Goal: Task Accomplishment & Management: Use online tool/utility

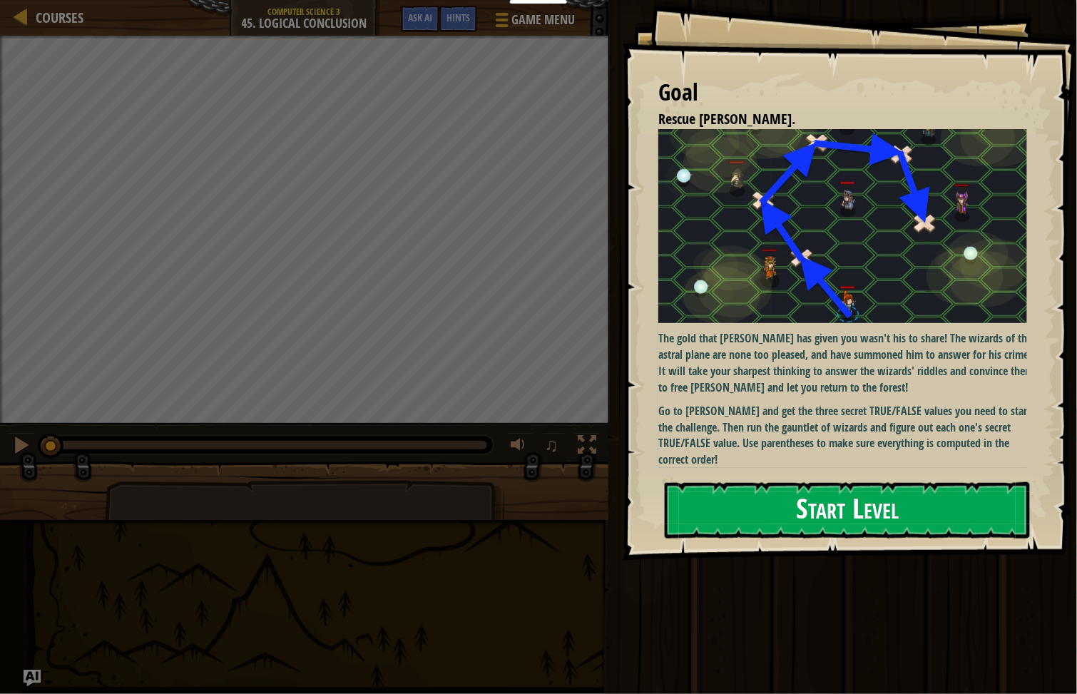
click at [758, 297] on img at bounding box center [849, 226] width 383 height 194
click at [758, 517] on button "Start Level" at bounding box center [846, 510] width 365 height 56
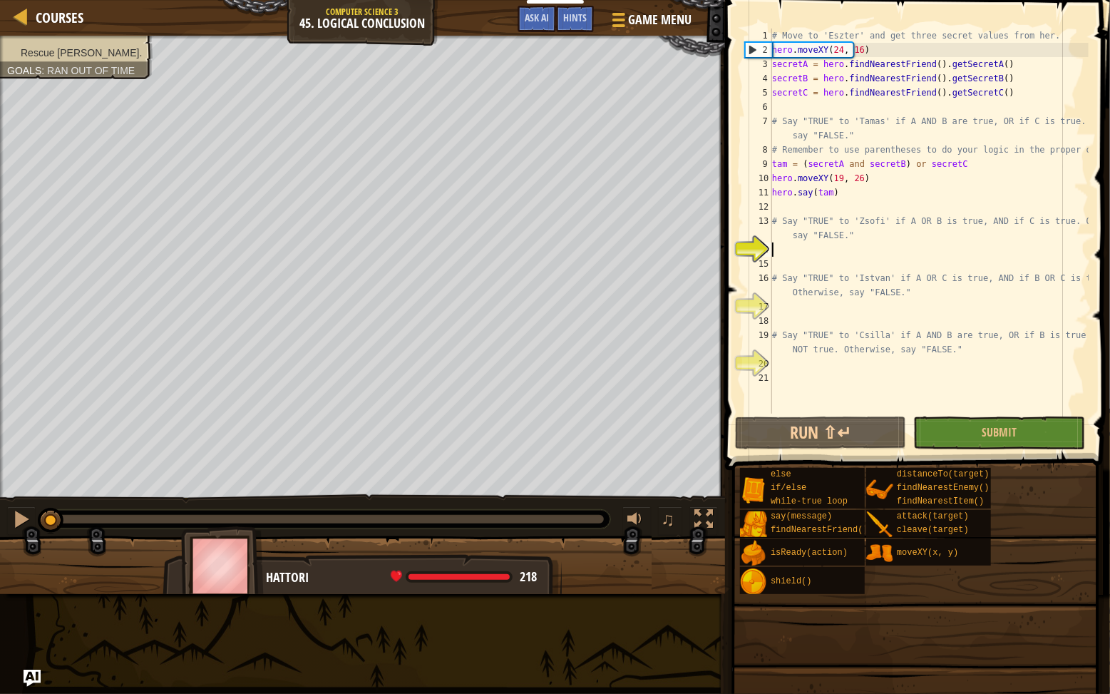
click at [758, 33] on div "# Move to 'Eszter' and get three secret values from her. hero . moveXY ( 24 , 1…" at bounding box center [928, 236] width 319 height 414
type textarea "# Move to 'Eszter' and get three secret values from her."
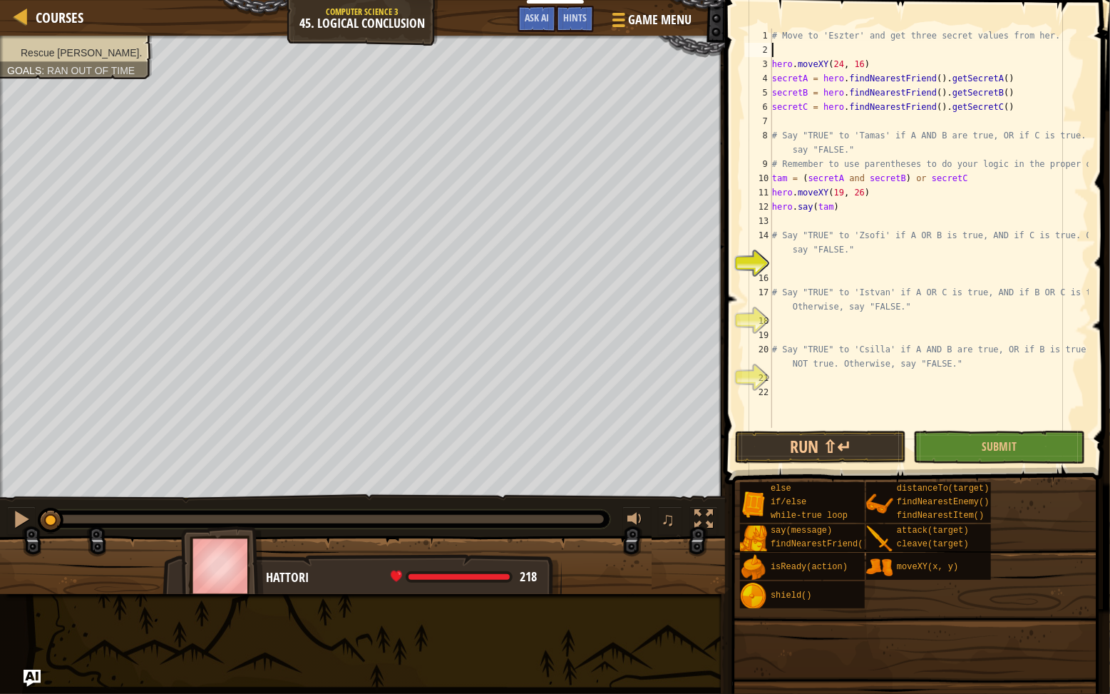
click at [758, 46] on div "# Move to 'Eszter' and get three secret values from her. hero . moveXY ( 24 , 1…" at bounding box center [928, 243] width 319 height 428
click at [758, 56] on div "# Move to 'Eszter' and get three secret values from her. hero . moveXY ( 24 , 1…" at bounding box center [928, 243] width 319 height 428
click at [758, 48] on div "# Move to 'Eszter' and get three secret values from her. hero . moveXY ( 24 , 1…" at bounding box center [928, 243] width 319 height 428
drag, startPoint x: 821, startPoint y: 212, endPoint x: 811, endPoint y: 232, distance: 23.3
click at [758, 218] on div "# Move to 'Eszter' and get three secret values from her. hero . moveXY ( 24 , 1…" at bounding box center [928, 243] width 319 height 428
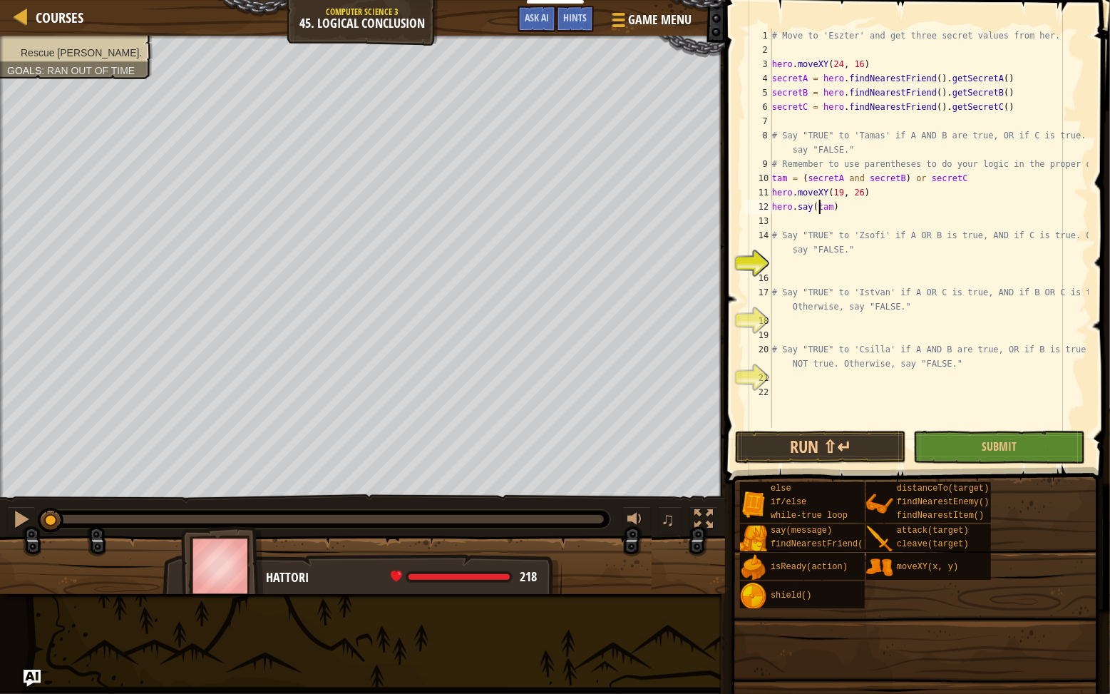
type textarea "hero.say(tam)"
click at [758, 222] on div "# Move to 'Eszter' and get three secret values from her. hero . moveXY ( 24 , 1…" at bounding box center [928, 228] width 319 height 399
click at [758, 40] on div "# Move to 'Eszter' and get three secret values from her. hero . moveXY ( 24 , 1…" at bounding box center [928, 243] width 319 height 428
type textarea "# Move to 'Eszter' and get three secret values from her."
click at [758, 47] on div "# Move to 'Eszter' and get three secret values from her. hero . moveXY ( 24 , 1…" at bounding box center [928, 243] width 319 height 428
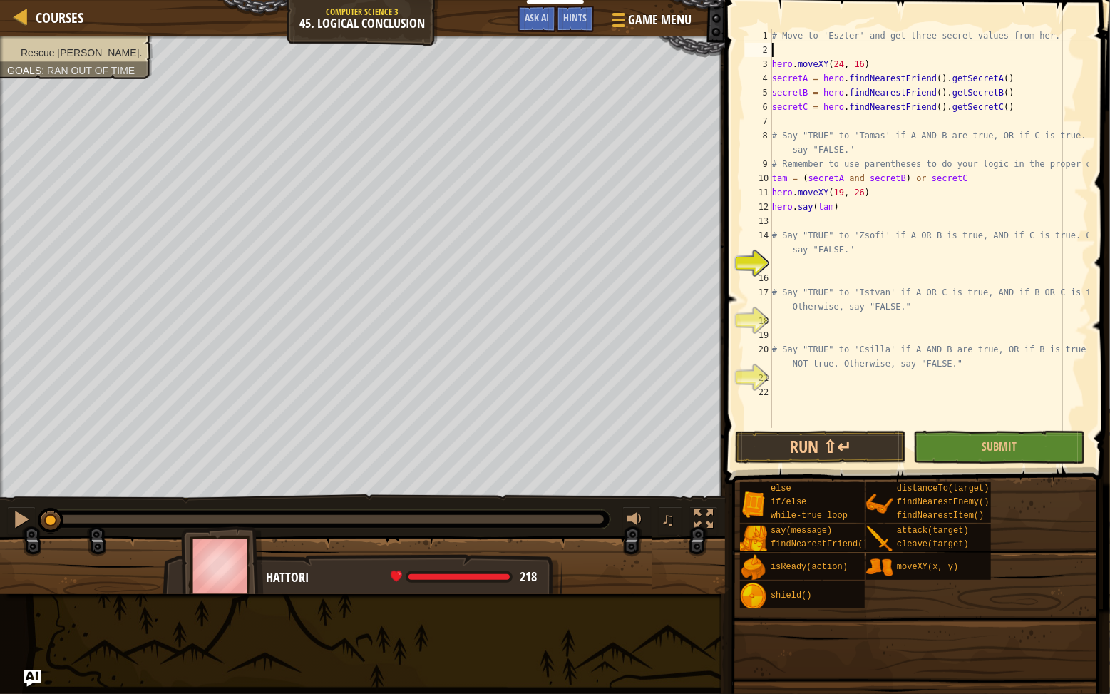
click at [758, 46] on div "# Move to 'Eszter' and get three secret values from her. hero . moveXY ( 24 , 1…" at bounding box center [928, 243] width 319 height 428
type textarea "player = game.spawnXY("
drag, startPoint x: 876, startPoint y: 49, endPoint x: 693, endPoint y: 26, distance: 184.7
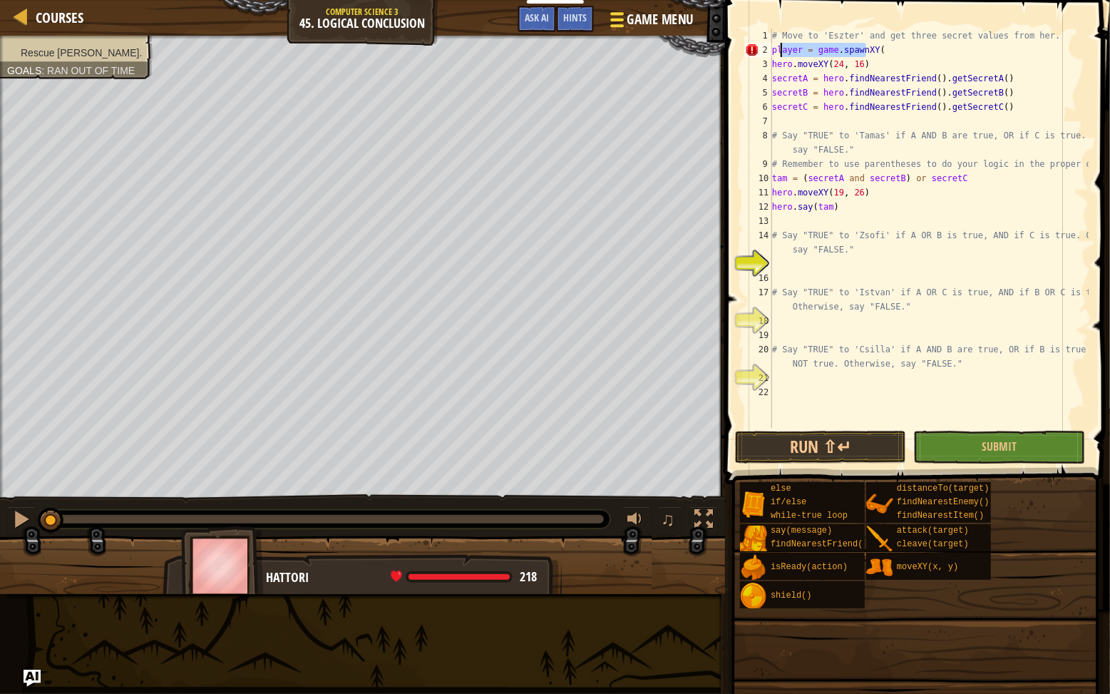
click at [753, 43] on div "player = game.spawnXY( 1 2 3 4 5 6 7 8 9 10 11 12 13 14 15 16 17 18 19 20 21 22…" at bounding box center [915, 228] width 347 height 399
click at [758, 55] on div "# Move to 'Eszter' and get three secret values from her. hero . moveXY ( 24 , 1…" at bounding box center [928, 243] width 319 height 428
click at [758, 67] on div "3" at bounding box center [758, 64] width 27 height 14
click at [758, 250] on div "# Move to 'Eszter' and get three secret values from her. hero . moveXY ( 24 , 1…" at bounding box center [928, 243] width 319 height 428
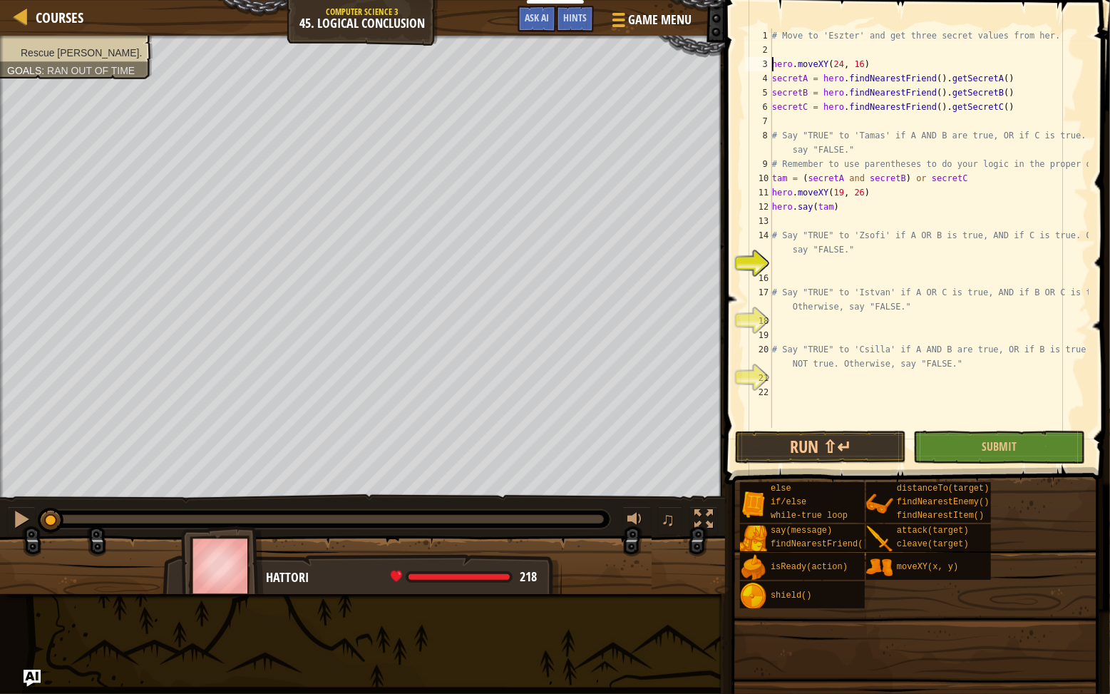
type textarea "# Say "TRUE" to 'Zsofi' if A OR B is true, AND if C is true. Otherwise, say "FA…"
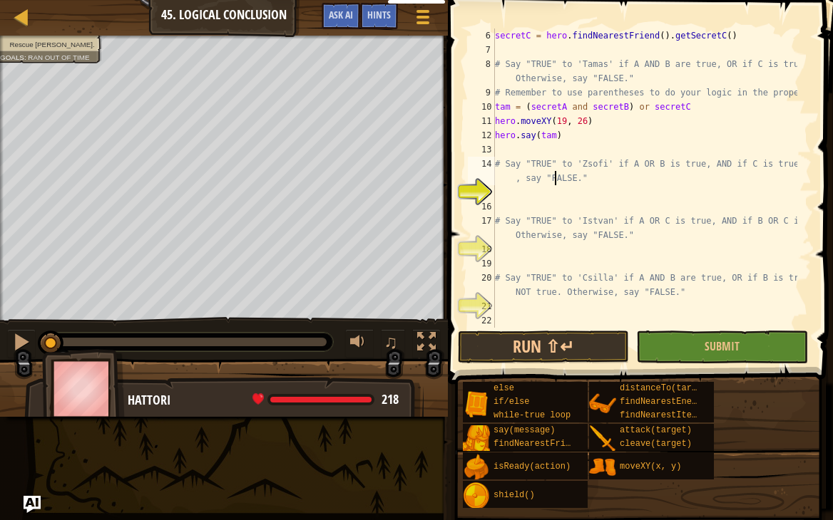
scroll to position [71, 0]
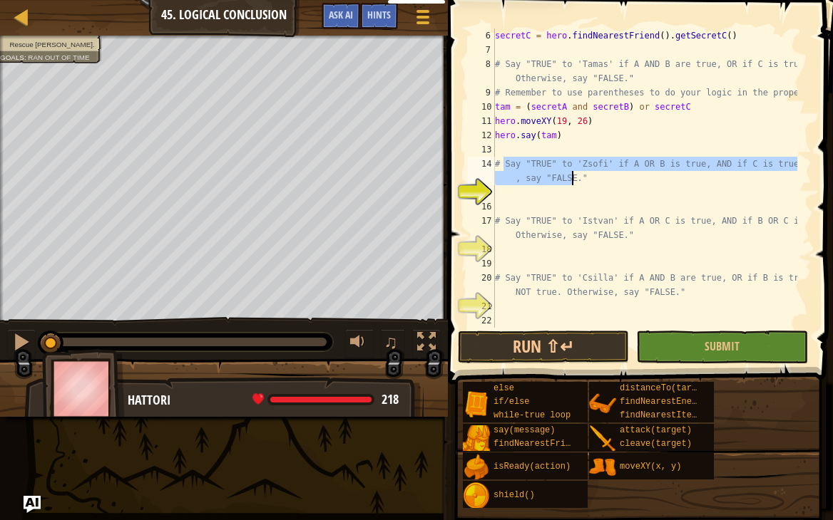
drag, startPoint x: 503, startPoint y: 164, endPoint x: 645, endPoint y: 179, distance: 142.0
click at [645, 179] on div "secretC = hero . findNearestFriend ( ) . getSecretC ( ) # Say "TRUE" to 'Tamas'…" at bounding box center [644, 193] width 305 height 328
drag, startPoint x: 627, startPoint y: 185, endPoint x: 625, endPoint y: 178, distance: 7.4
click at [628, 185] on div "secretC = hero . findNearestFriend ( ) . getSecretC ( ) # Say "TRUE" to 'Tamas'…" at bounding box center [644, 193] width 305 height 328
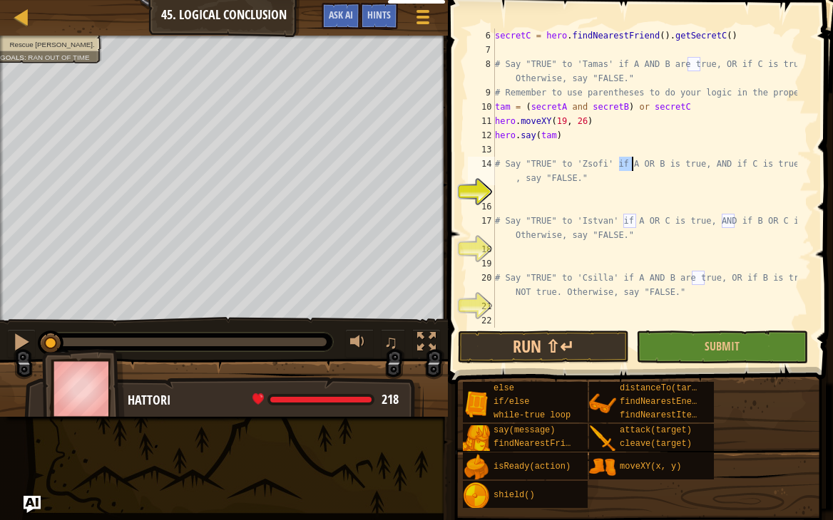
drag, startPoint x: 617, startPoint y: 164, endPoint x: 630, endPoint y: 165, distance: 12.9
click at [630, 165] on div "secretC = hero . findNearestFriend ( ) . getSecretC ( ) # Say "TRUE" to 'Tamas'…" at bounding box center [644, 193] width 305 height 328
click at [578, 130] on div "secretC = hero . findNearestFriend ( ) . getSecretC ( ) # Say "TRUE" to 'Tamas'…" at bounding box center [644, 193] width 305 height 328
click at [548, 123] on div "secretC = hero . findNearestFriend ( ) . getSecretC ( ) # Say "TRUE" to 'Tamas'…" at bounding box center [644, 193] width 305 height 328
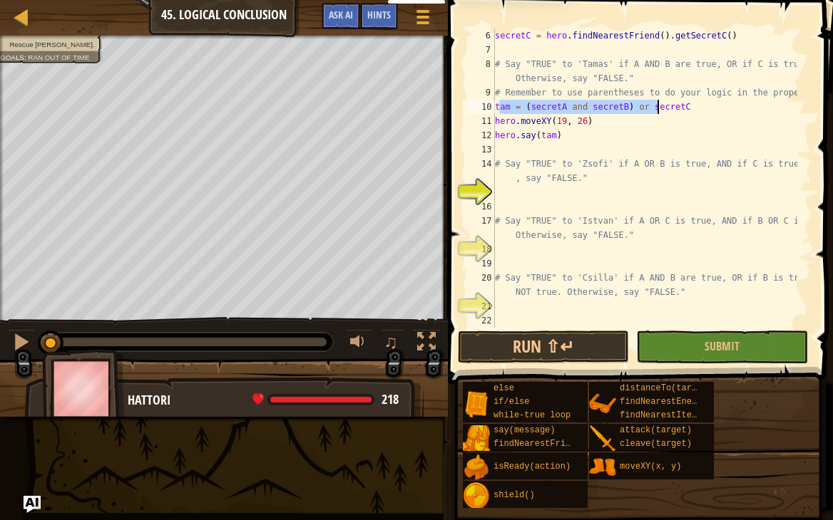
drag, startPoint x: 497, startPoint y: 110, endPoint x: 668, endPoint y: 111, distance: 171.1
click at [668, 111] on div "secretC = hero . findNearestFriend ( ) . getSecretC ( ) # Say "TRUE" to 'Tamas'…" at bounding box center [644, 193] width 305 height 328
click at [629, 132] on div "secretC = hero . findNearestFriend ( ) . getSecretC ( ) # Say "TRUE" to 'Tamas'…" at bounding box center [644, 193] width 305 height 328
click at [575, 165] on div "secretC = hero . findNearestFriend ( ) . getSecretC ( ) # Say "TRUE" to 'Tamas'…" at bounding box center [644, 193] width 305 height 328
type textarea "# Say "TRUE" to 'Zsofi' if A OR B is true, AND if C is true. Otherwise, say "FA…"
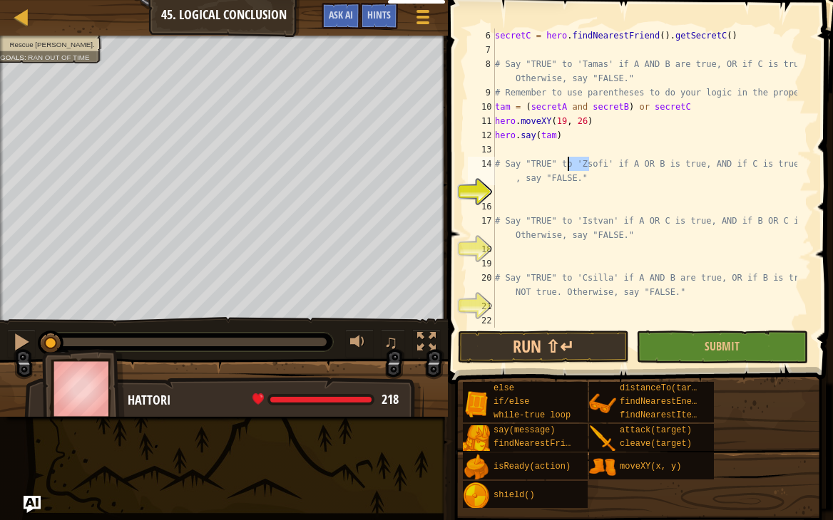
click at [575, 165] on div "secretC = hero . findNearestFriend ( ) . getSecretC ( ) # Say "TRUE" to 'Tamas'…" at bounding box center [644, 193] width 305 height 328
click at [508, 195] on div "secretC = hero . findNearestFriend ( ) . getSecretC ( ) # Say "TRUE" to 'Tamas'…" at bounding box center [644, 193] width 305 height 328
click at [578, 163] on div "secretC = hero . findNearestFriend ( ) . getSecretC ( ) # Say "TRUE" to 'Tamas'…" at bounding box center [644, 193] width 305 height 328
type textarea "# Say "TRUE" to 'Zsofi' if A OR B is true, AND if C is true. Otherwise, say "FA…"
click at [578, 163] on div "secretC = hero . findNearestFriend ( ) . getSecretC ( ) # Say "TRUE" to 'Tamas'…" at bounding box center [644, 193] width 305 height 328
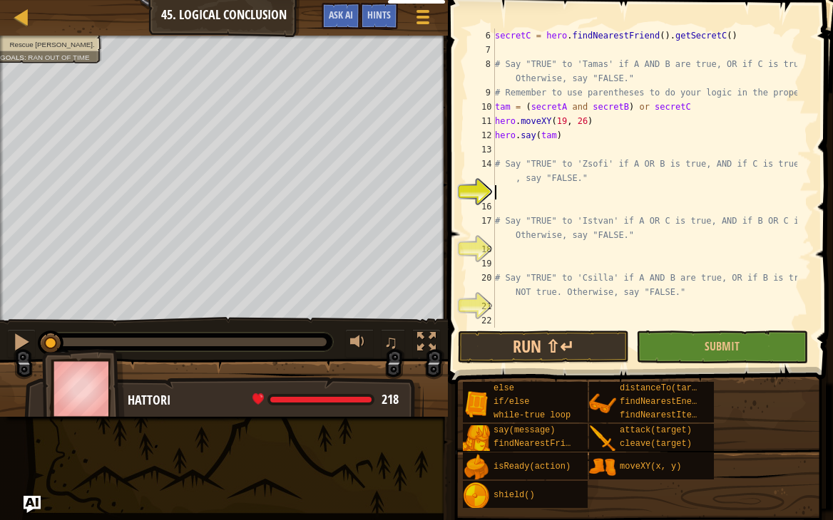
click at [527, 193] on div "secretC = hero . findNearestFriend ( ) . getSecretC ( ) # Say "TRUE" to 'Tamas'…" at bounding box center [644, 193] width 305 height 328
drag, startPoint x: 609, startPoint y: 165, endPoint x: 645, endPoint y: 163, distance: 36.4
click at [645, 163] on div "secretC = hero . findNearestFriend ( ) . getSecretC ( ) # Say "TRUE" to 'Tamas'…" at bounding box center [644, 193] width 305 height 328
click at [606, 109] on div "secretC = hero . findNearestFriend ( ) . getSecretC ( ) # Say "TRUE" to 'Tamas'…" at bounding box center [644, 193] width 305 height 328
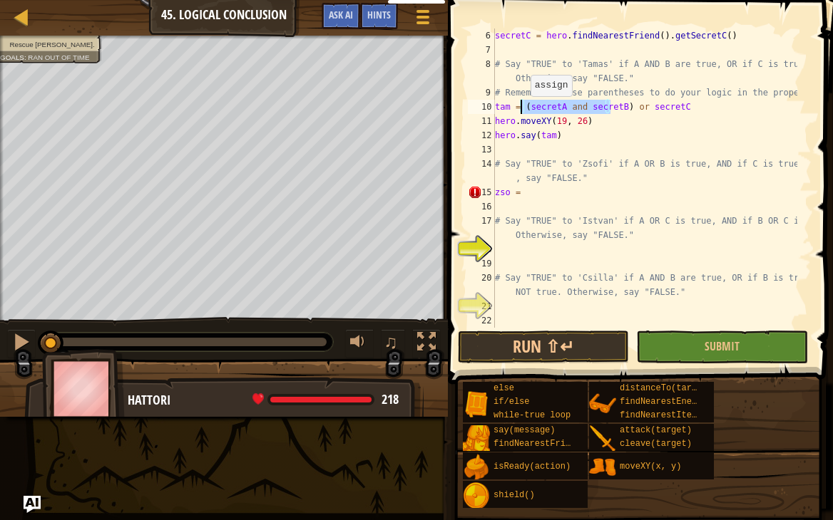
drag, startPoint x: 610, startPoint y: 109, endPoint x: 521, endPoint y: 111, distance: 88.4
click at [521, 111] on div "secretC = hero . findNearestFriend ( ) . getSecretC ( ) # Say "TRUE" to 'Tamas'…" at bounding box center [644, 193] width 305 height 328
click at [523, 197] on div "secretC = hero . findNearestFriend ( ) . getSecretC ( ) # Say "TRUE" to 'Tamas'…" at bounding box center [644, 193] width 305 height 328
paste textarea "(secretA and secretB)"
click at [569, 193] on div "secretC = hero . findNearestFriend ( ) . getSecretC ( ) # Say "TRUE" to 'Tamas'…" at bounding box center [644, 193] width 305 height 328
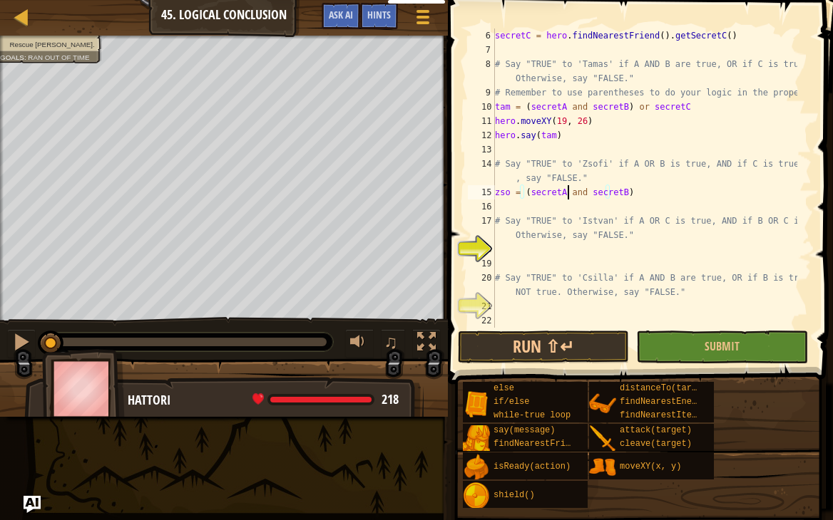
click at [569, 193] on div "secretC = hero . findNearestFriend ( ) . getSecretC ( ) # Say "TRUE" to 'Tamas'…" at bounding box center [644, 193] width 305 height 328
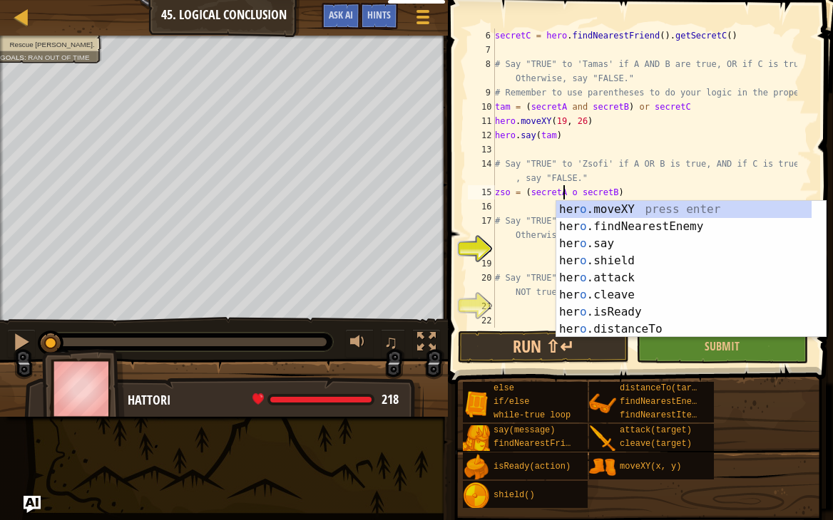
scroll to position [6, 6]
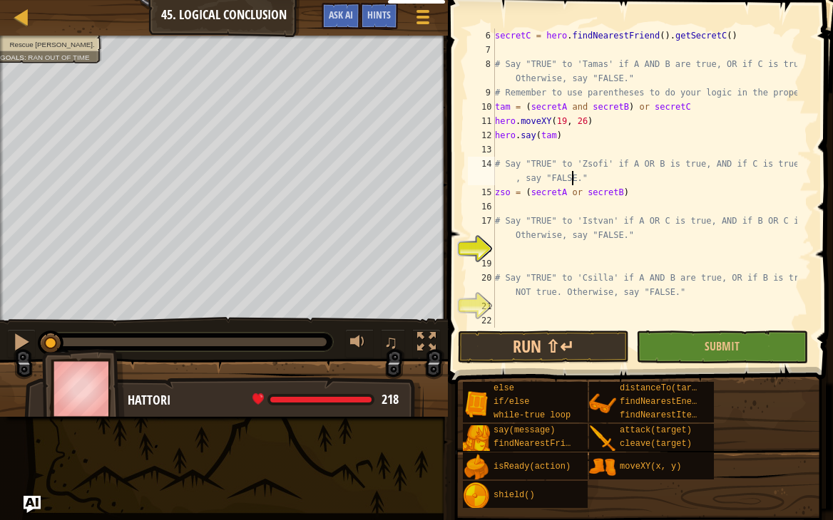
click at [659, 183] on div "secretC = hero . findNearestFriend ( ) . getSecretC ( ) # Say "TRUE" to 'Tamas'…" at bounding box center [644, 193] width 305 height 328
drag, startPoint x: 682, startPoint y: 166, endPoint x: 746, endPoint y: 171, distance: 65.1
click at [746, 171] on div "secretC = hero . findNearestFriend ( ) . getSecretC ( ) # Say "TRUE" to 'Tamas'…" at bounding box center [644, 193] width 305 height 328
click at [635, 188] on div "secretC = hero . findNearestFriend ( ) . getSecretC ( ) # Say "TRUE" to 'Tamas'…" at bounding box center [644, 193] width 305 height 328
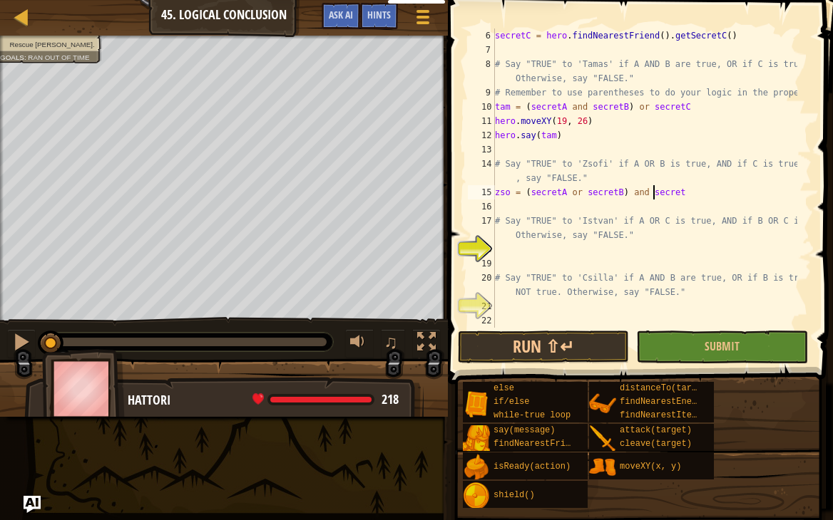
type textarea "zso = (secretA or secretB) and secretC"
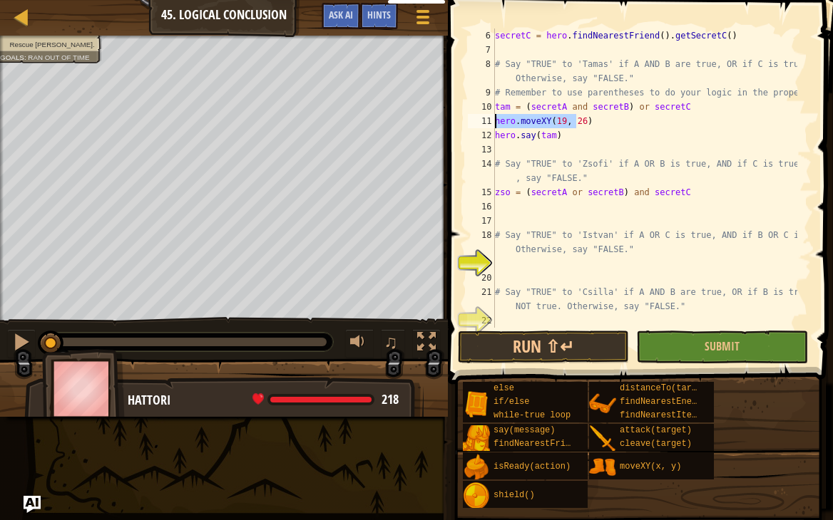
drag, startPoint x: 582, startPoint y: 123, endPoint x: 488, endPoint y: 123, distance: 94.1
click at [488, 123] on div "6 7 8 9 10 11 12 13 14 15 16 17 18 19 20 21 22 23 secretC = hero . findNearestF…" at bounding box center [638, 178] width 347 height 299
type textarea "hero.moveXY(19, 26)"
click at [507, 212] on div "secretC = hero . findNearestFriend ( ) . getSecretC ( ) # Say "TRUE" to 'Tamas'…" at bounding box center [644, 193] width 305 height 328
paste textarea "hero.moveXY(19, 26)"
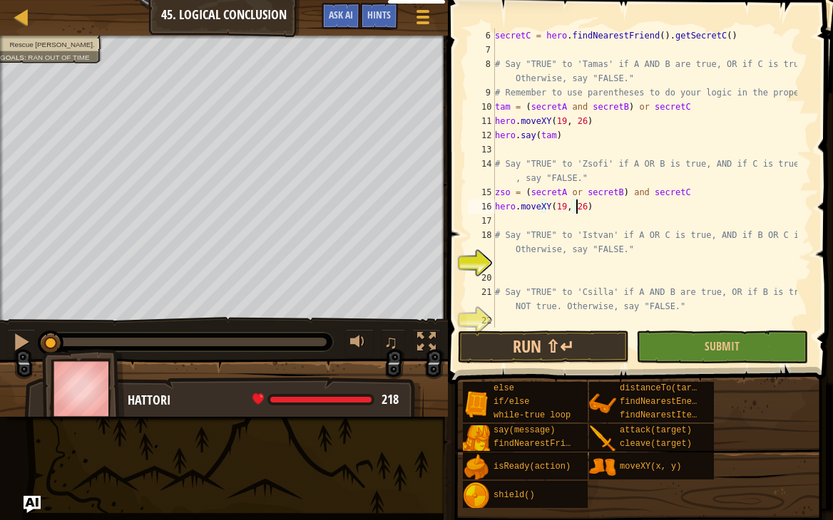
click at [554, 207] on div "secretC = hero . findNearestFriend ( ) . getSecretC ( ) # Say "TRUE" to 'Tamas'…" at bounding box center [644, 193] width 305 height 328
click at [568, 205] on div "secretC = hero . findNearestFriend ( ) . getSecretC ( ) # Say "TRUE" to 'Tamas'…" at bounding box center [644, 193] width 305 height 328
drag, startPoint x: 662, startPoint y: 194, endPoint x: 524, endPoint y: 190, distance: 137.7
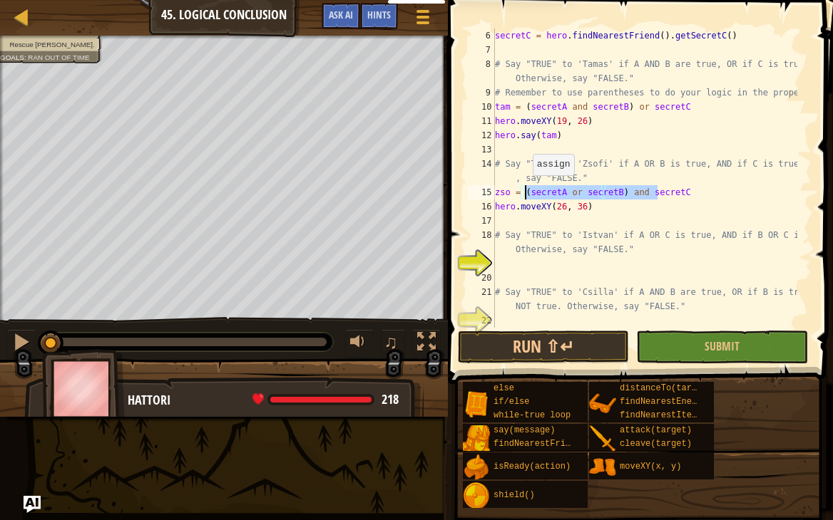
click at [524, 190] on div "secretC = hero . findNearestFriend ( ) . getSecretC ( ) # Say "TRUE" to 'Tamas'…" at bounding box center [644, 193] width 305 height 328
drag, startPoint x: 548, startPoint y: 133, endPoint x: 502, endPoint y: 133, distance: 45.6
click at [498, 133] on div "secretC = hero . findNearestFriend ( ) . getSecretC ( ) # Say "TRUE" to 'Tamas'…" at bounding box center [644, 193] width 305 height 328
type textarea "hero.say(tam)"
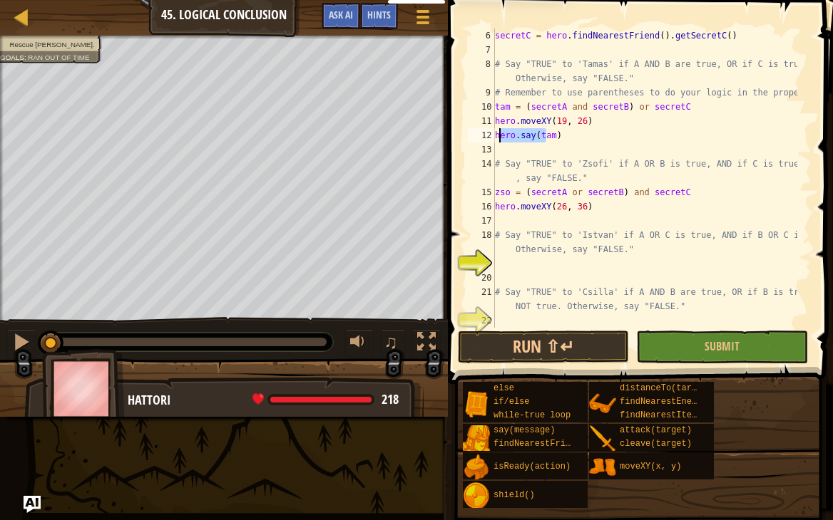
click at [574, 138] on div "secretC = hero . findNearestFriend ( ) . getSecretC ( ) # Say "TRUE" to 'Tamas'…" at bounding box center [644, 193] width 305 height 328
drag, startPoint x: 566, startPoint y: 139, endPoint x: 495, endPoint y: 134, distance: 71.5
click at [495, 134] on div "secretC = hero . findNearestFriend ( ) . getSecretC ( ) # Say "TRUE" to 'Tamas'…" at bounding box center [644, 193] width 305 height 328
click at [509, 217] on div "secretC = hero . findNearestFriend ( ) . getSecretC ( ) # Say "TRUE" to 'Tamas'…" at bounding box center [644, 193] width 305 height 328
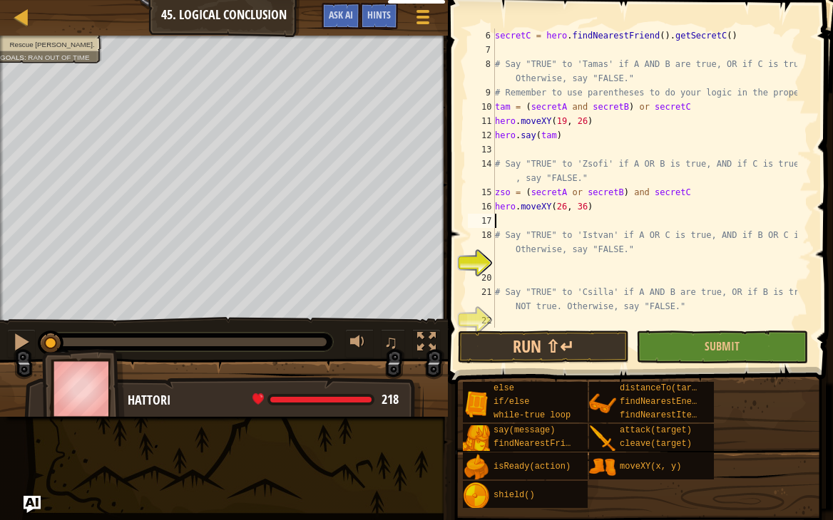
paste textarea "hero.say(tam)"
click at [543, 219] on div "secretC = hero . findNearestFriend ( ) . getSecretC ( ) # Say "TRUE" to 'Tamas'…" at bounding box center [644, 193] width 305 height 328
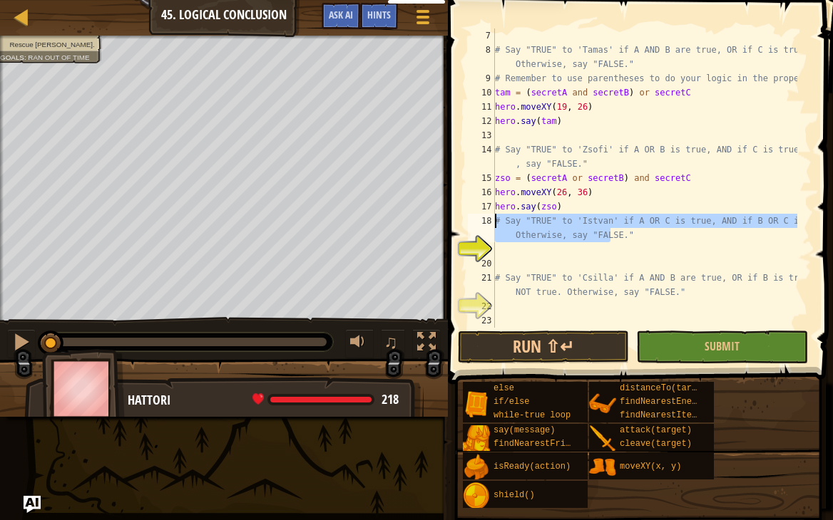
drag, startPoint x: 611, startPoint y: 240, endPoint x: 494, endPoint y: 221, distance: 118.4
click at [494, 221] on div "hero.say(zso) 7 8 9 10 11 12 13 14 15 16 17 18 19 20 21 22 23 # Say "TRUE" to '…" at bounding box center [638, 178] width 347 height 299
type textarea "# Say "TRUE" to 'Istvan' if A OR C is true, AND if B OR C is true. Otherwise, s…"
click at [568, 230] on div "# Say "TRUE" to 'Tamas' if A AND B are true, OR if C is true. Otherwise, say "F…" at bounding box center [644, 178] width 305 height 299
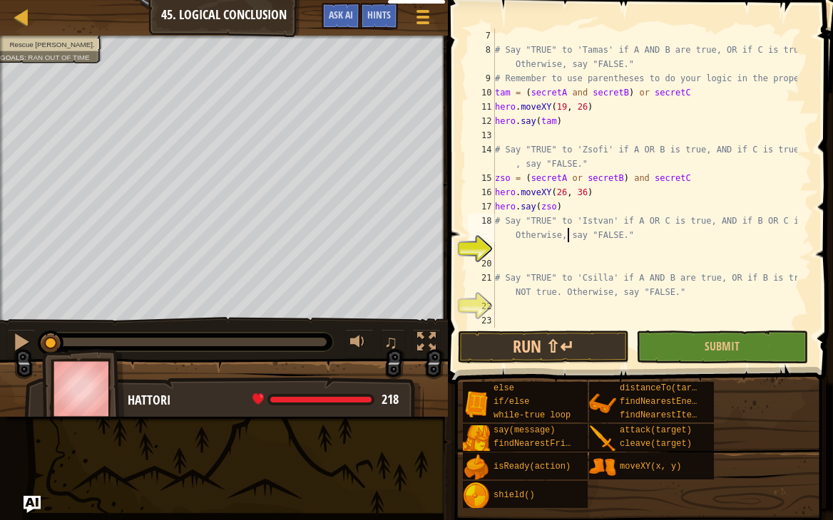
click at [576, 220] on div "# Say "TRUE" to 'Tamas' if A AND B are true, OR if C is true. Otherwise, say "F…" at bounding box center [644, 193] width 305 height 328
click at [528, 255] on div "# Say "TRUE" to 'Tamas' if A AND B are true, OR if C is true. Otherwise, say "F…" at bounding box center [644, 193] width 305 height 328
click at [577, 224] on div "# Say "TRUE" to 'Tamas' if A AND B are true, OR if C is true. Otherwise, say "F…" at bounding box center [644, 193] width 305 height 328
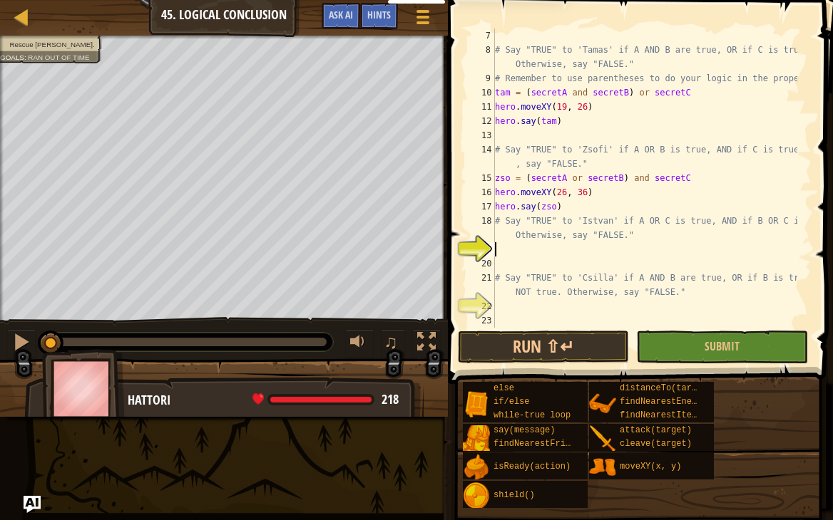
type textarea "# Say "TRUE" to 'Istvan' if A OR C is true, AND if B OR C is true. Otherwise, s…"
click at [577, 224] on div "# Say "TRUE" to 'Tamas' if A AND B are true, OR if C is true. Otherwise, say "F…" at bounding box center [644, 193] width 305 height 328
click at [519, 247] on div "# Say "TRUE" to 'Tamas' if A AND B are true, OR if C is true. Otherwise, say "F…" at bounding box center [644, 193] width 305 height 328
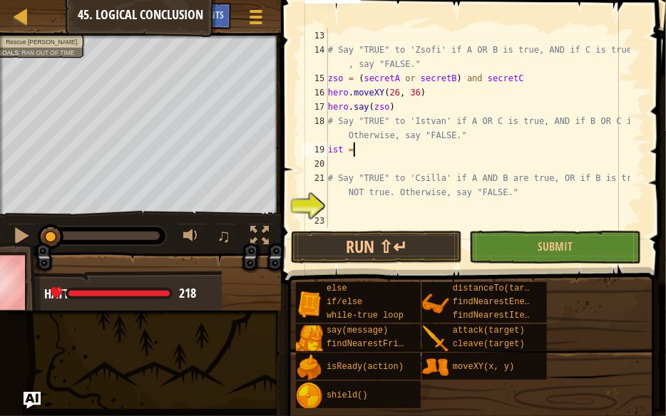
scroll to position [6, 1]
click at [385, 78] on div "# Say "TRUE" to 'Zsofi' if A OR B is true, AND if C is true. Otherwise , say "F…" at bounding box center [477, 143] width 305 height 228
click at [371, 146] on div "# Say "TRUE" to 'Zsofi' if A OR B is true, AND if C is true. Otherwise , say "F…" at bounding box center [477, 143] width 305 height 228
paste textarea "secretA"
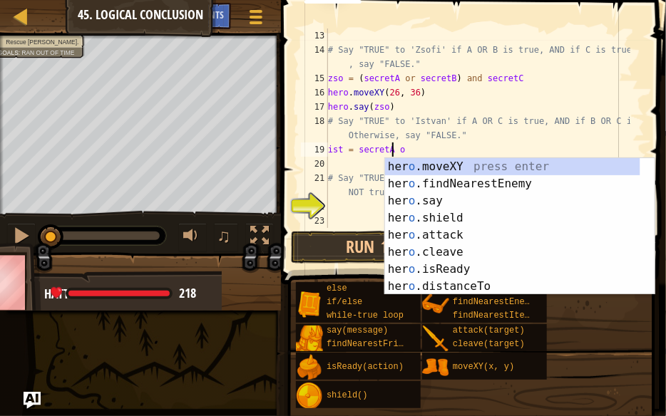
scroll to position [6, 4]
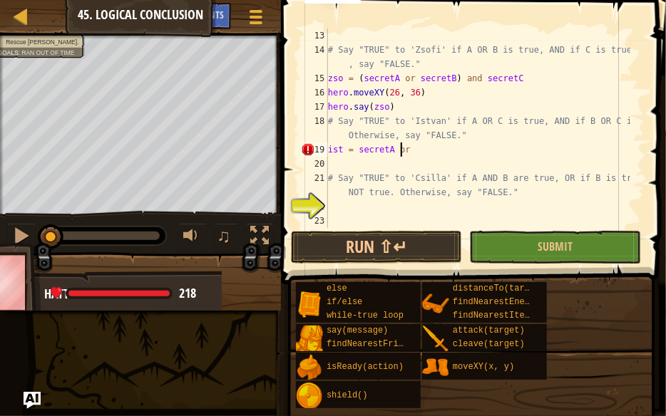
paste textarea "secretA"
click at [356, 153] on div "# Say "TRUE" to 'Zsofi' if A OR B is true, AND if C is true. Otherwise , say "F…" at bounding box center [477, 143] width 305 height 228
click at [442, 153] on div "# Say "TRUE" to 'Zsofi' if A OR B is true, AND if C is true. Otherwise , say "F…" at bounding box center [477, 143] width 305 height 228
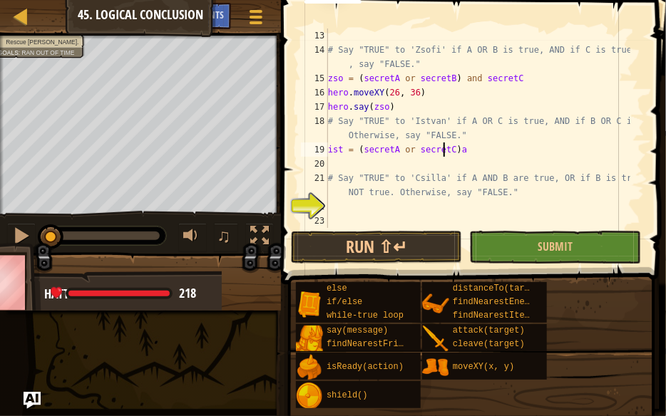
scroll to position [6, 9]
paste textarea "secretA"
click at [438, 151] on div "# Say "TRUE" to 'Zsofi' if A OR B is true, AND if C is true. Otherwise , say "F…" at bounding box center [477, 143] width 305 height 228
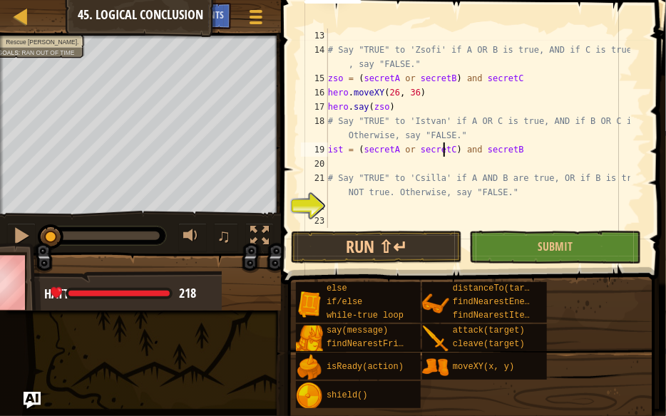
click at [502, 148] on div "# Say "TRUE" to 'Zsofi' if A OR B is true, AND if C is true. Otherwise , say "F…" at bounding box center [477, 143] width 305 height 228
type textarea "ist = (secretA or secretC) and secretB"
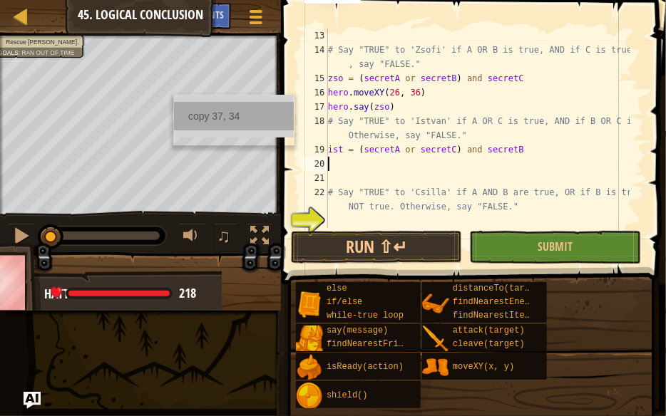
click at [200, 114] on div "copy 37, 34" at bounding box center [234, 116] width 120 height 29
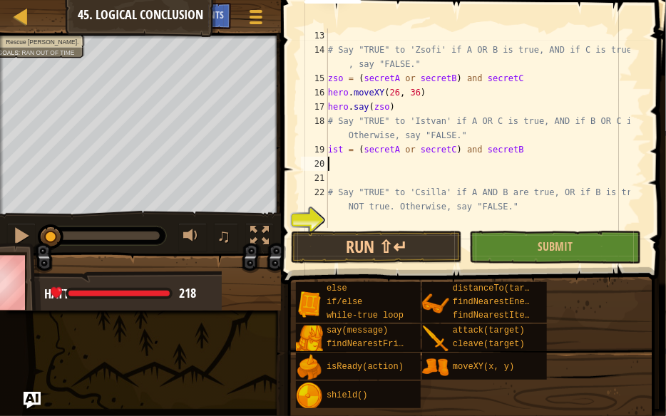
click at [348, 166] on div "# Say "TRUE" to 'Zsofi' if A OR B is true, AND if C is true. Otherwise , say "F…" at bounding box center [477, 143] width 305 height 228
paste textarea "37, 34"
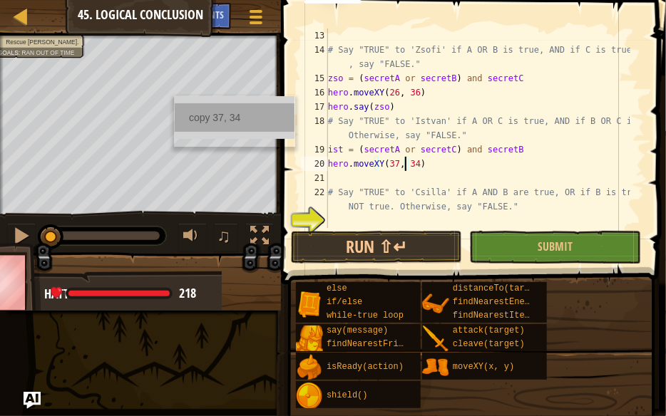
type textarea "hero.moveXY(37, 34)"
click at [183, 112] on div "copy 37, 34" at bounding box center [235, 117] width 120 height 29
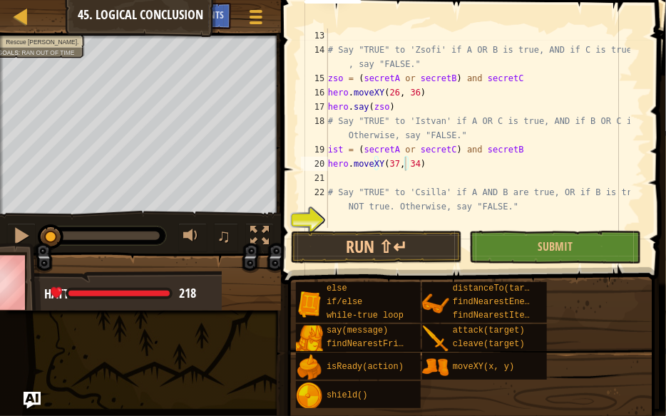
click at [422, 164] on div "# Say "TRUE" to 'Zsofi' if A OR B is true, AND if C is true. Otherwise , say "F…" at bounding box center [477, 143] width 305 height 228
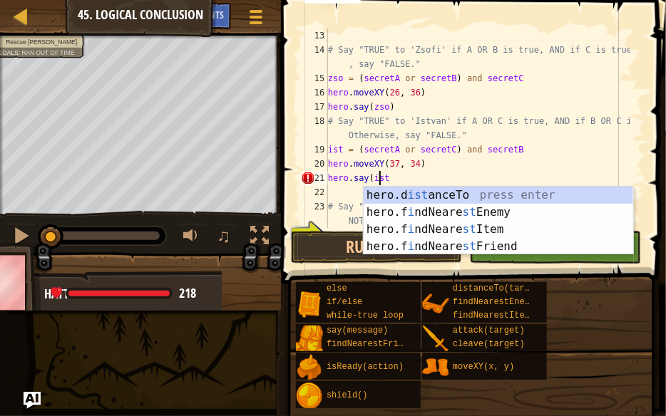
scroll to position [6, 3]
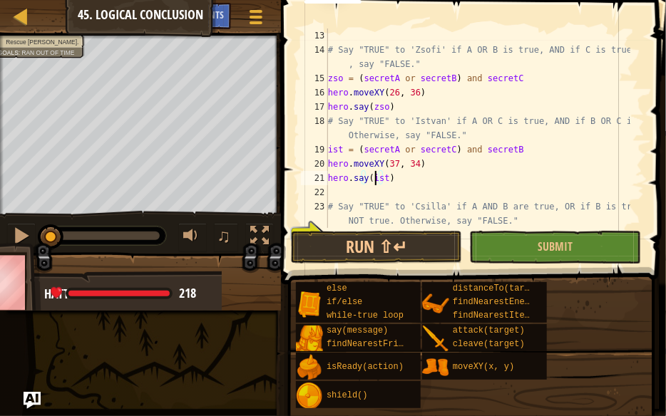
click at [373, 180] on div "# Say "TRUE" to 'Zsofi' if A OR B is true, AND if C is true. Otherwise , say "F…" at bounding box center [477, 143] width 305 height 228
click at [371, 183] on div "# Say "TRUE" to 'Zsofi' if A OR B is true, AND if C is true. Otherwise , say "F…" at bounding box center [477, 129] width 305 height 200
click at [369, 180] on div "# Say "TRUE" to 'Zsofi' if A OR B is true, AND if C is true. Otherwise , say "F…" at bounding box center [477, 143] width 305 height 228
click at [374, 180] on div "# Say "TRUE" to 'Zsofi' if A OR B is true, AND if C is true. Otherwise , say "F…" at bounding box center [477, 143] width 305 height 228
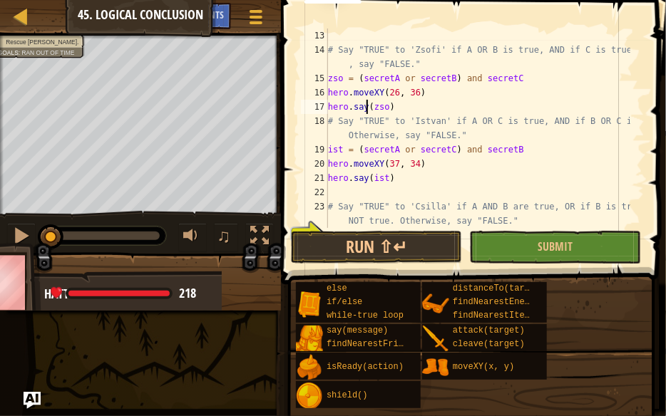
click at [368, 106] on div "# Say "TRUE" to 'Zsofi' if A OR B is true, AND if C is true. Otherwise , say "F…" at bounding box center [477, 143] width 305 height 228
click at [331, 146] on div "# Say "TRUE" to 'Zsofi' if A OR B is true, AND if C is true. Otherwise , say "F…" at bounding box center [477, 143] width 305 height 228
drag, startPoint x: 331, startPoint y: 146, endPoint x: 391, endPoint y: 155, distance: 60.6
click at [332, 146] on div "# Say "TRUE" to 'Zsofi' if A OR B is true, AND if C is true. Otherwise , say "F…" at bounding box center [477, 143] width 305 height 228
click at [368, 180] on div "# Say "TRUE" to 'Zsofi' if A OR B is true, AND if C is true. Otherwise , say "F…" at bounding box center [477, 143] width 305 height 228
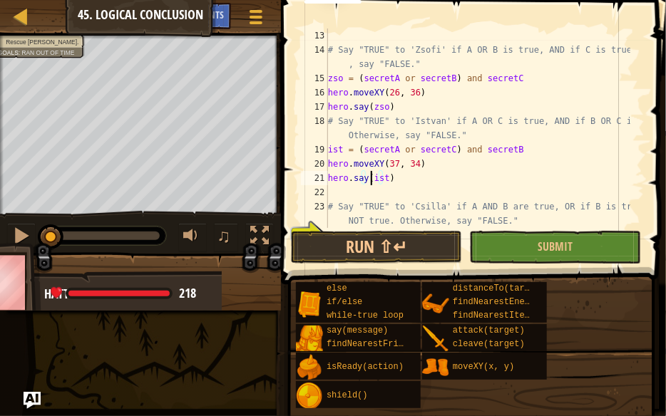
click at [373, 179] on div "# Say "TRUE" to 'Zsofi' if A OR B is true, AND if C is true. Otherwise , say "F…" at bounding box center [477, 143] width 305 height 228
click at [374, 178] on div "# Say "TRUE" to 'Zsofi' if A OR B is true, AND if C is true. Otherwise , say "F…" at bounding box center [477, 143] width 305 height 228
drag, startPoint x: 395, startPoint y: 180, endPoint x: 368, endPoint y: 177, distance: 27.2
click at [368, 177] on div "# Say "TRUE" to 'Zsofi' if A OR B is true, AND if C is true. Otherwise , say "F…" at bounding box center [477, 143] width 305 height 228
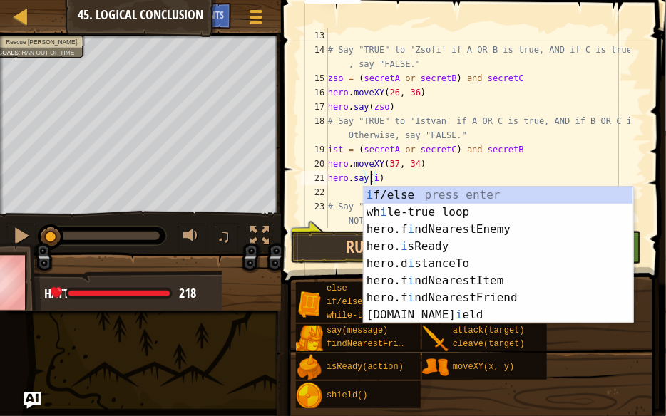
scroll to position [6, 3]
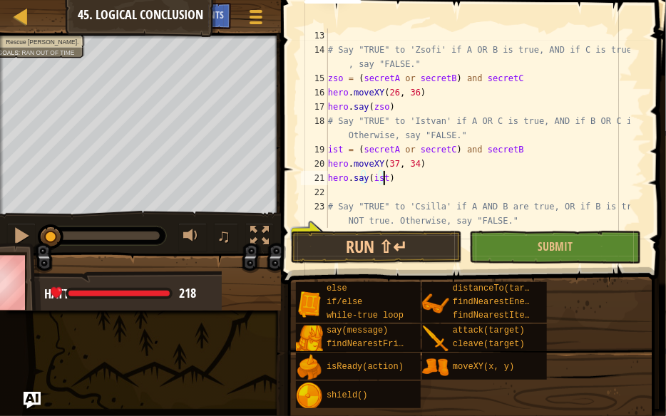
click at [471, 173] on div "# Say "TRUE" to 'Zsofi' if A OR B is true, AND if C is true. Otherwise , say "F…" at bounding box center [477, 143] width 305 height 228
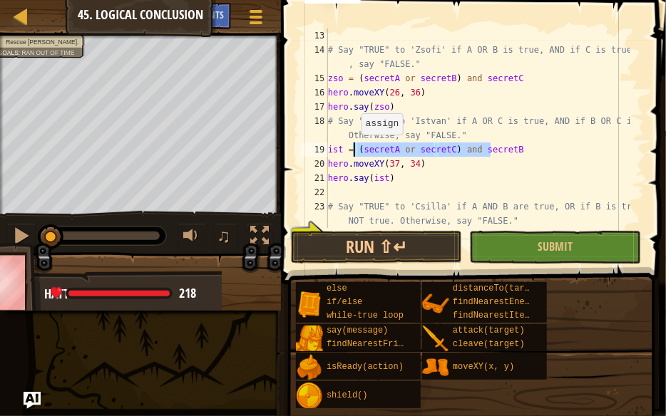
drag, startPoint x: 496, startPoint y: 151, endPoint x: 353, endPoint y: 148, distance: 143.3
click at [353, 148] on div "# Say "TRUE" to 'Zsofi' if A OR B is true, AND if C is true. Otherwise , say "F…" at bounding box center [477, 143] width 305 height 228
click at [478, 185] on div "# Say "TRUE" to 'Zsofi' if A OR B is true, AND if C is true. Otherwise , say "F…" at bounding box center [477, 143] width 305 height 228
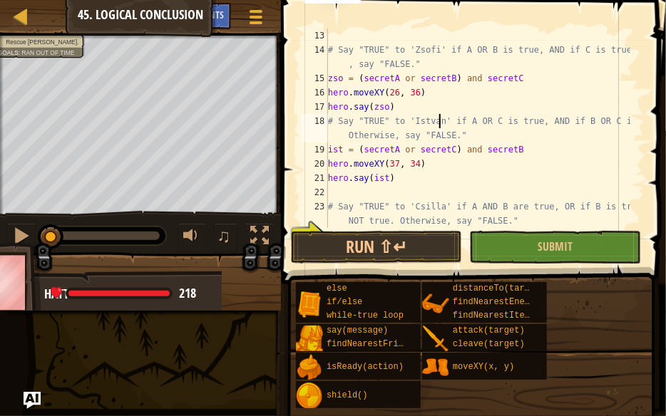
drag, startPoint x: 438, startPoint y: 122, endPoint x: 465, endPoint y: 122, distance: 27.1
click at [465, 122] on div "# Say "TRUE" to 'Zsofi' if A OR B is true, AND if C is true. Otherwise , say "F…" at bounding box center [477, 143] width 305 height 228
drag, startPoint x: 471, startPoint y: 123, endPoint x: 503, endPoint y: 123, distance: 31.4
click at [503, 123] on div "# Say "TRUE" to 'Zsofi' if A OR B is true, AND if C is true. Otherwise , say "F…" at bounding box center [477, 143] width 305 height 228
click at [554, 161] on div "# Say "TRUE" to 'Zsofi' if A OR B is true, AND if C is true. Otherwise , say "F…" at bounding box center [477, 143] width 305 height 228
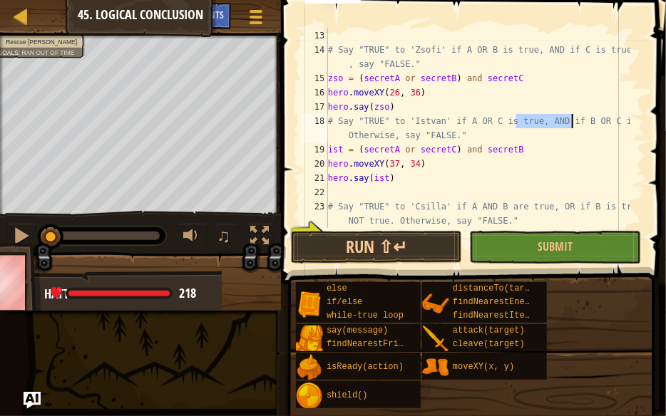
drag, startPoint x: 515, startPoint y: 123, endPoint x: 573, endPoint y: 127, distance: 57.9
click at [573, 127] on div "# Say "TRUE" to 'Zsofi' if A OR B is true, AND if C is true. Otherwise , say "F…" at bounding box center [477, 143] width 305 height 228
click at [555, 126] on div "# Say "TRUE" to 'Zsofi' if A OR B is true, AND if C is true. Otherwise , say "F…" at bounding box center [477, 129] width 305 height 200
drag, startPoint x: 556, startPoint y: 120, endPoint x: 573, endPoint y: 122, distance: 17.2
click at [573, 122] on div "# Say "TRUE" to 'Zsofi' if A OR B is true, AND if C is true. Otherwise , say "F…" at bounding box center [477, 143] width 305 height 228
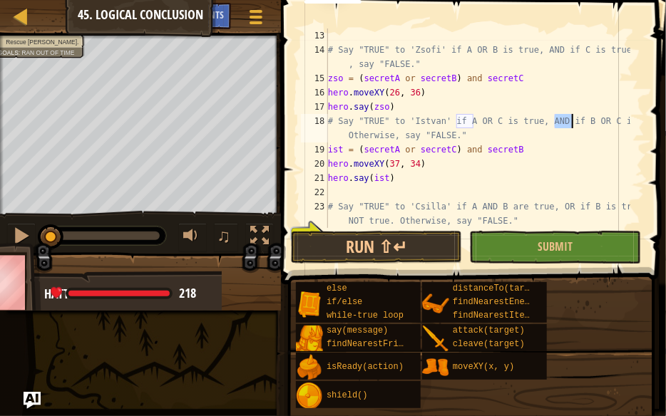
click at [508, 151] on div "# Say "TRUE" to 'Zsofi' if A OR B is true, AND if C is true. Otherwise , say "F…" at bounding box center [477, 143] width 305 height 228
drag, startPoint x: 538, startPoint y: 153, endPoint x: 459, endPoint y: 151, distance: 79.2
click at [459, 151] on div "# Say "TRUE" to 'Zsofi' if A OR B is true, AND if C is true. Otherwise , say "F…" at bounding box center [477, 143] width 305 height 228
click at [457, 154] on div "# Say "TRUE" to 'Zsofi' if A OR B is true, AND if C is true. Otherwise , say "F…" at bounding box center [477, 143] width 305 height 228
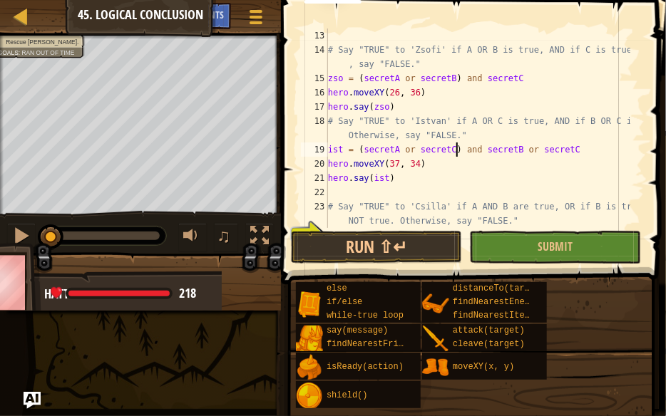
click at [461, 150] on div "# Say "TRUE" to 'Zsofi' if A OR B is true, AND if C is true. Otherwise , say "F…" at bounding box center [477, 143] width 305 height 228
click at [573, 149] on div "# Say "TRUE" to 'Zsofi' if A OR B is true, AND if C is true. Otherwise , say "F…" at bounding box center [477, 143] width 305 height 228
drag, startPoint x: 573, startPoint y: 123, endPoint x: 538, endPoint y: 123, distance: 34.9
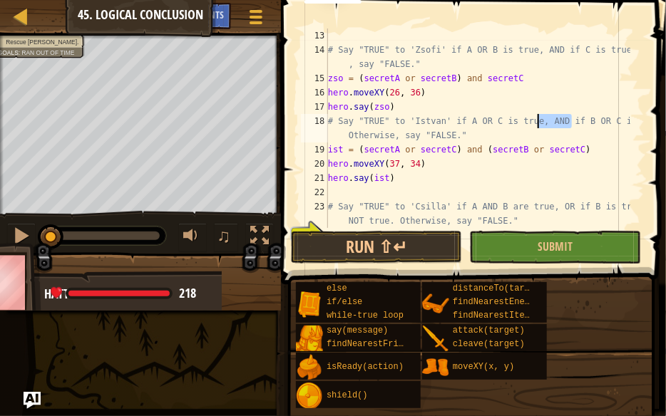
click at [538, 123] on div "# Say "TRUE" to 'Zsofi' if A OR B is true, AND if C is true. Otherwise , say "F…" at bounding box center [477, 143] width 305 height 228
click at [559, 145] on div "# Say "TRUE" to 'Zsofi' if A OR B is true, AND if C is true. Otherwise , say "F…" at bounding box center [477, 143] width 305 height 228
drag, startPoint x: 448, startPoint y: 121, endPoint x: 493, endPoint y: 123, distance: 45.7
click at [493, 123] on div "# Say "TRUE" to 'Zsofi' if A OR B is true, AND if C is true. Otherwise , say "F…" at bounding box center [477, 143] width 305 height 228
click at [542, 129] on div "# Say "TRUE" to 'Zsofi' if A OR B is true, AND if C is true. Otherwise , say "F…" at bounding box center [477, 143] width 305 height 228
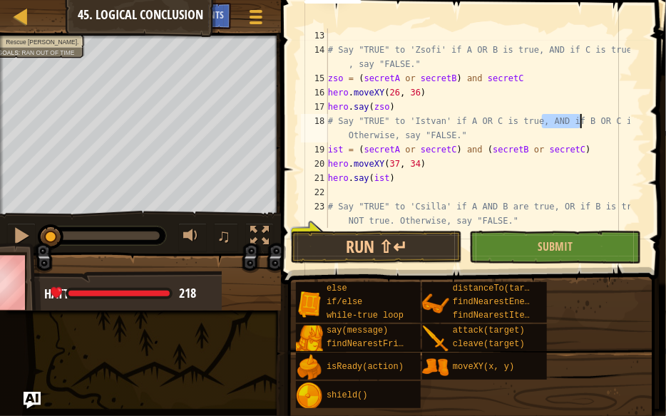
drag, startPoint x: 542, startPoint y: 122, endPoint x: 582, endPoint y: 125, distance: 40.8
click at [582, 125] on div "# Say "TRUE" to 'Zsofi' if A OR B is true, AND if C is true. Otherwise , say "F…" at bounding box center [477, 143] width 305 height 228
click at [562, 155] on div "# Say "TRUE" to 'Zsofi' if A OR B is true, AND if C is true. Otherwise , say "F…" at bounding box center [477, 143] width 305 height 228
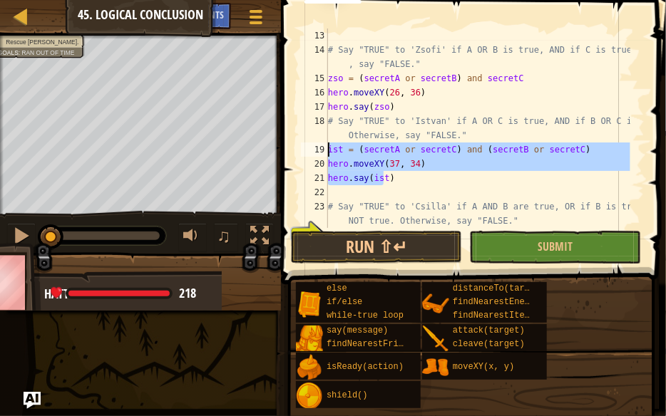
drag, startPoint x: 401, startPoint y: 181, endPoint x: 325, endPoint y: 151, distance: 82.0
click at [325, 151] on div "ist = (secretA or secretC) and (secretB or secretC) 13 14 15 16 17 18 19 20 21 …" at bounding box center [471, 129] width 347 height 200
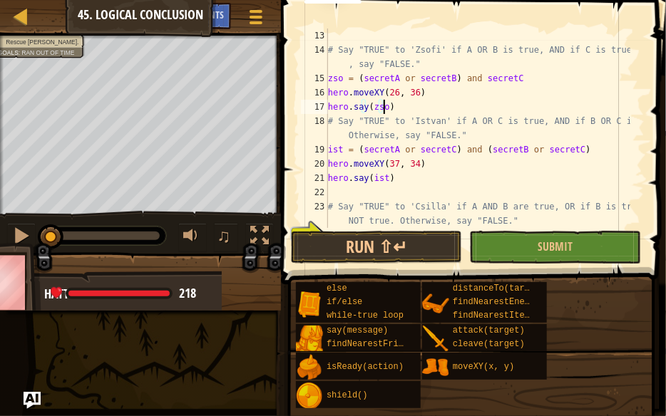
click at [386, 111] on div "# Say "TRUE" to 'Zsofi' if A OR B is true, AND if C is true. Otherwise , say "F…" at bounding box center [477, 143] width 305 height 228
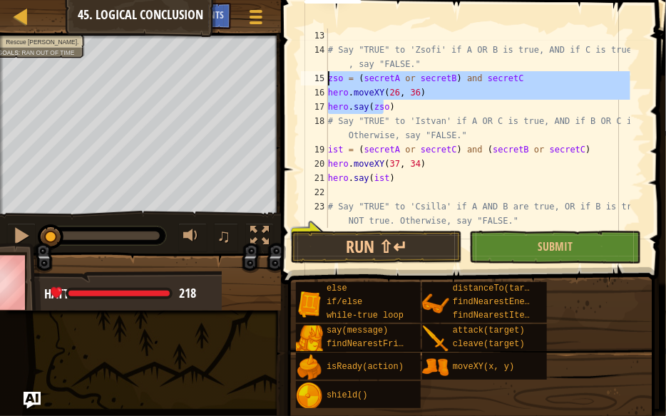
drag, startPoint x: 391, startPoint y: 109, endPoint x: 325, endPoint y: 76, distance: 73.7
click at [325, 76] on div "hero.say(zso) 13 14 15 16 17 18 19 20 21 22 23 24 # Say "TRUE" to 'Zsofi' if A …" at bounding box center [471, 129] width 347 height 200
type textarea "zso = (secretA or secretB) and secretC hero.moveXY(26, 36)"
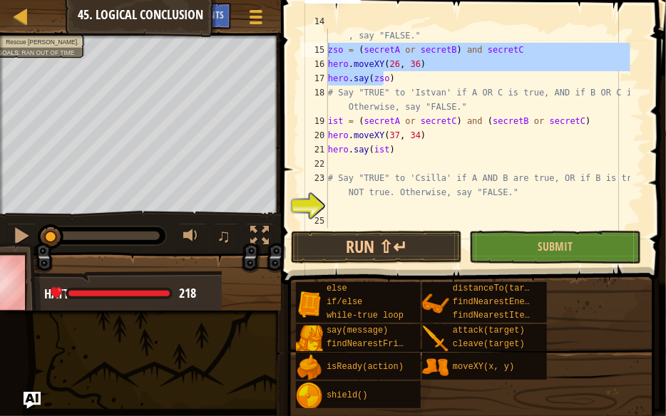
click at [376, 210] on div "# Say "TRUE" to 'Zsofi' if A OR B is true, AND if C is true. Otherwise , say "F…" at bounding box center [477, 135] width 305 height 242
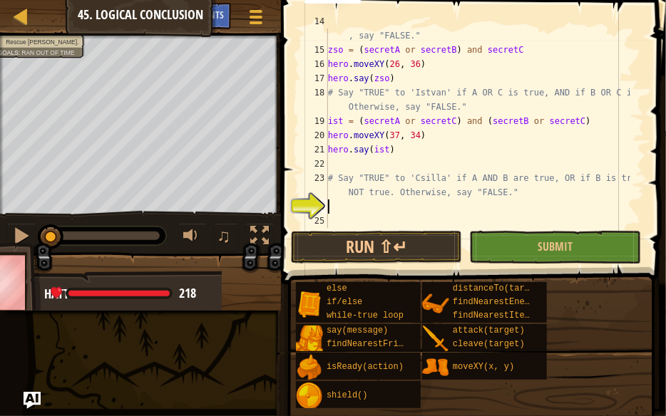
scroll to position [6, 0]
click at [364, 209] on div "# Say "TRUE" to 'Zsofi' if A OR B is true, AND if C is true. Otherwise , say "F…" at bounding box center [477, 135] width 305 height 242
drag, startPoint x: 436, startPoint y: 180, endPoint x: 517, endPoint y: 183, distance: 80.6
click at [517, 183] on div "# Say "TRUE" to 'Zsofi' if A OR B is true, AND if C is true. Otherwise , say "F…" at bounding box center [477, 135] width 305 height 242
type textarea "# Say "TRUE" to 'Csilla' if A AND B are true, OR if B is true AND C is NOT true…"
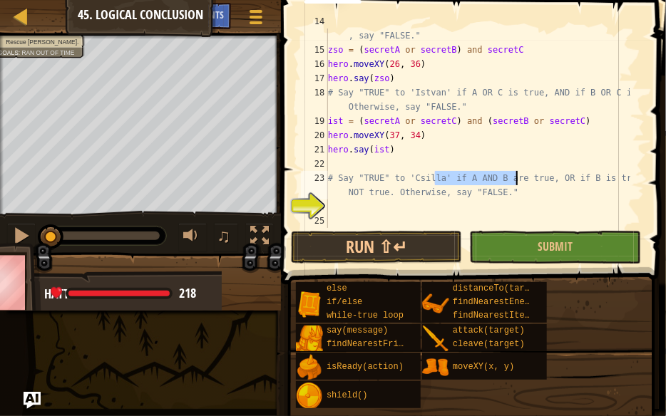
click at [544, 188] on div "# Say "TRUE" to 'Zsofi' if A OR B is true, AND if C is true. Otherwise , say "F…" at bounding box center [477, 135] width 305 height 242
drag, startPoint x: 539, startPoint y: 180, endPoint x: 590, endPoint y: 183, distance: 51.5
click at [590, 183] on div "# Say "TRUE" to 'Zsofi' if A OR B is true, AND if C is true. Otherwise , say "F…" at bounding box center [477, 135] width 305 height 242
click at [599, 191] on div "# Say "TRUE" to 'Zsofi' if A OR B is true, AND if C is true. Otherwise , say "F…" at bounding box center [477, 135] width 305 height 242
drag, startPoint x: 592, startPoint y: 175, endPoint x: 379, endPoint y: 191, distance: 214.5
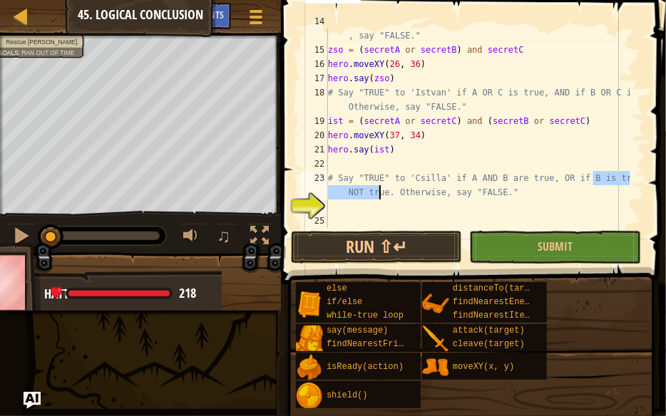
click at [379, 191] on div "# Say "TRUE" to 'Zsofi' if A OR B is true, AND if C is true. Otherwise , say "F…" at bounding box center [477, 135] width 305 height 242
click at [376, 188] on div "# Say "TRUE" to 'Zsofi' if A OR B is true, AND if C is true. Otherwise , say "F…" at bounding box center [477, 129] width 305 height 200
click at [355, 190] on div "# Say "TRUE" to 'Zsofi' if A OR B is true, AND if C is true. Otherwise , say "F…" at bounding box center [477, 135] width 305 height 242
click at [514, 198] on div "# Say "TRUE" to 'Zsofi' if A OR B is true, AND if C is true. Otherwise , say "F…" at bounding box center [477, 135] width 305 height 242
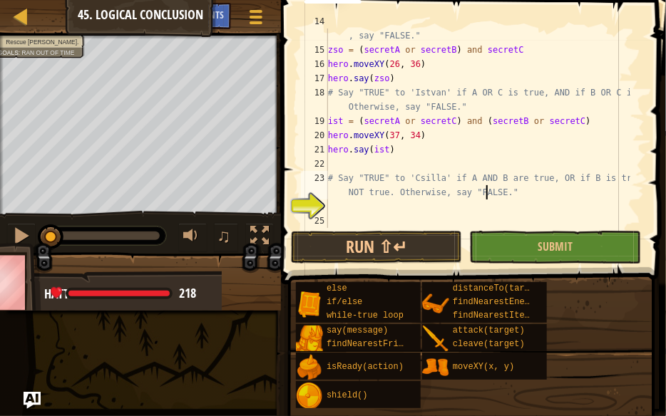
click at [354, 191] on div "# Say "TRUE" to 'Zsofi' if A OR B is true, AND if C is true. Otherwise , say "F…" at bounding box center [477, 135] width 305 height 242
click at [525, 194] on div "# Say "TRUE" to 'Zsofi' if A OR B is true, AND if C is true. Otherwise , say "F…" at bounding box center [477, 135] width 305 height 242
click at [399, 210] on div "# Say "TRUE" to 'Zsofi' if A OR B is true, AND if C is true. Otherwise , say "F…" at bounding box center [477, 135] width 305 height 242
type textarea "c"
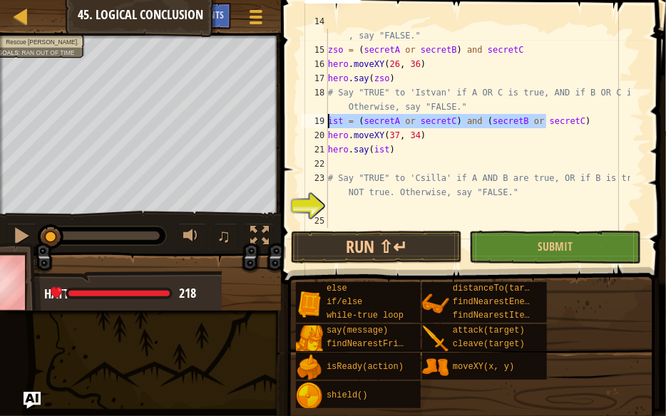
drag, startPoint x: 553, startPoint y: 119, endPoint x: 328, endPoint y: 126, distance: 225.4
click at [328, 126] on div "14 15 16 17 18 19 20 21 22 23 24 25 # Say "TRUE" to 'Zsofi' if A OR B is true, …" at bounding box center [471, 129] width 347 height 200
type textarea "ist = (secretA or secretC) and (secretB or secretC)"
click at [352, 205] on div "# Say "TRUE" to 'Zsofi' if A OR B is true, AND if C is true. Otherwise , say "F…" at bounding box center [477, 135] width 305 height 242
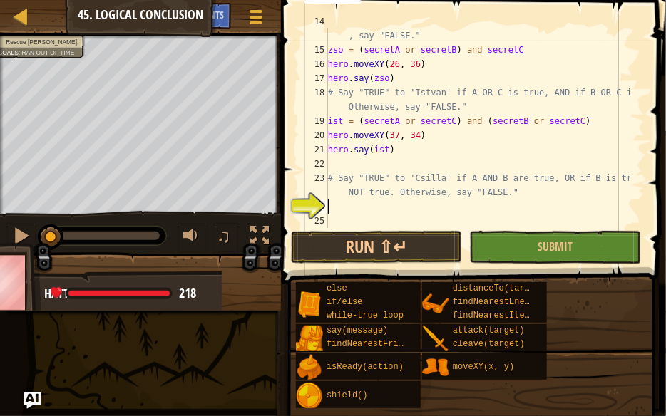
click at [408, 179] on div "# Say "TRUE" to 'Zsofi' if A OR B is true, AND if C is true. Otherwise , say "F…" at bounding box center [477, 135] width 305 height 242
type textarea "# Say "TRUE" to 'Csilla' if A AND B are true, OR if B is true AND C is NOT true…"
click at [260, 19] on div at bounding box center [255, 16] width 19 height 21
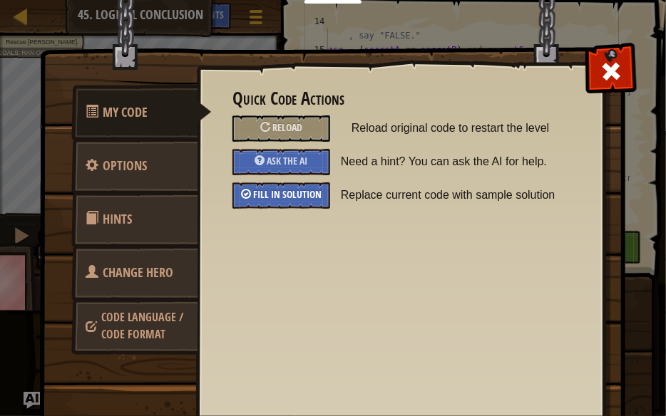
click at [266, 200] on div "Fill in solution" at bounding box center [281, 196] width 98 height 26
click at [607, 60] on span at bounding box center [611, 71] width 23 height 23
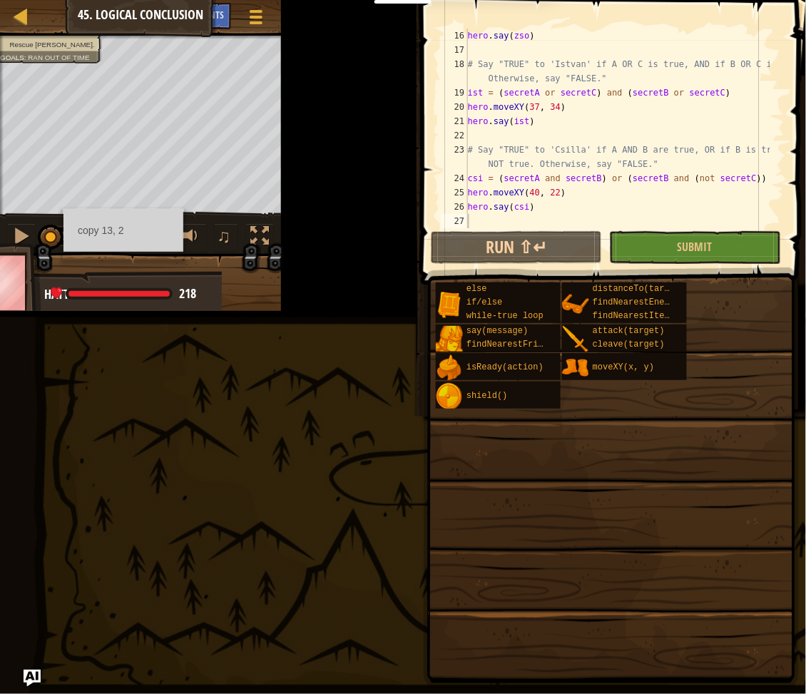
scroll to position [242, 0]
